Goal: Find specific page/section: Find specific page/section

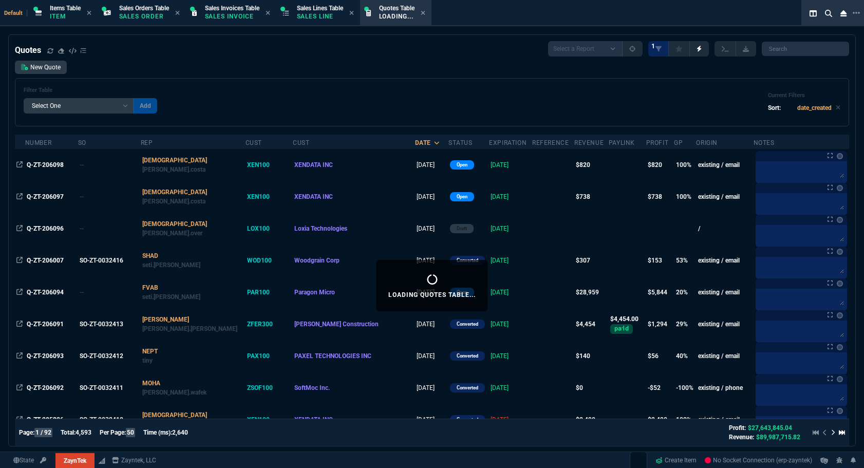
select select
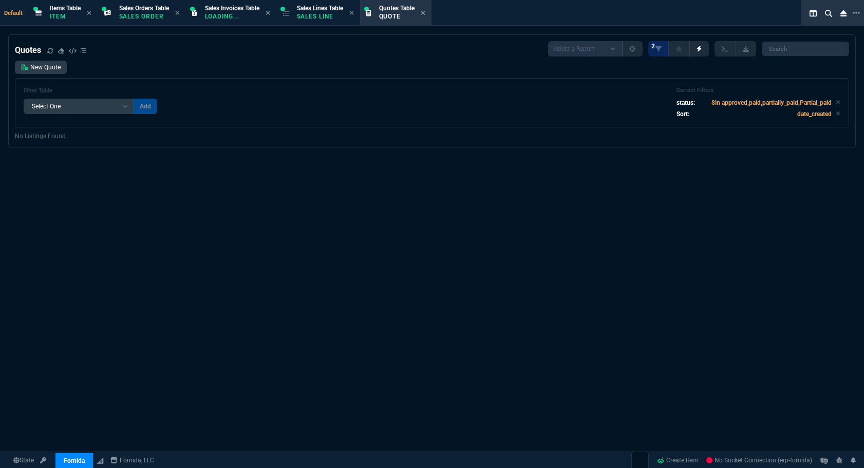
select select "12: [PERSON_NAME]"
select select
click at [652, 122] on div "Filter Table Select One Add Filter () creator (creator) Cust (headers.customerN…" at bounding box center [432, 102] width 835 height 49
click at [150, 8] on span "Sales Orders Table" at bounding box center [144, 8] width 50 height 7
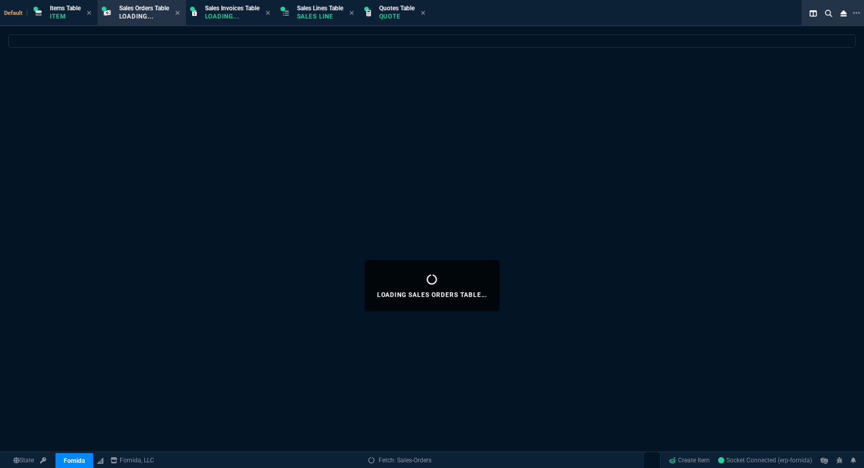
select select
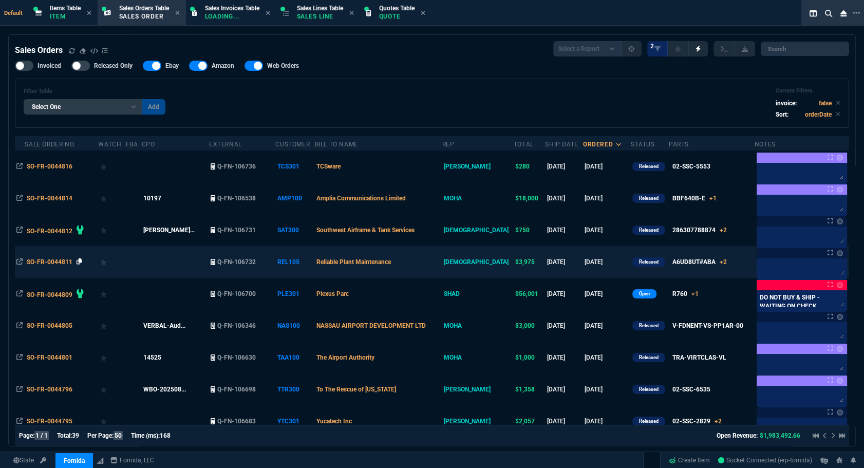
click at [79, 261] on icon at bounding box center [80, 261] width 6 height 6
